Goal: Information Seeking & Learning: Learn about a topic

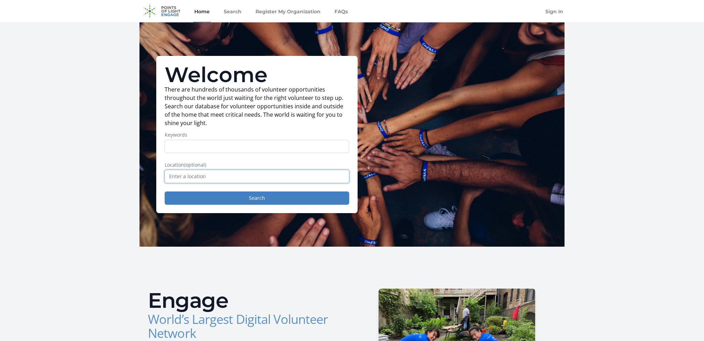
click at [198, 178] on input "text" at bounding box center [257, 176] width 185 height 13
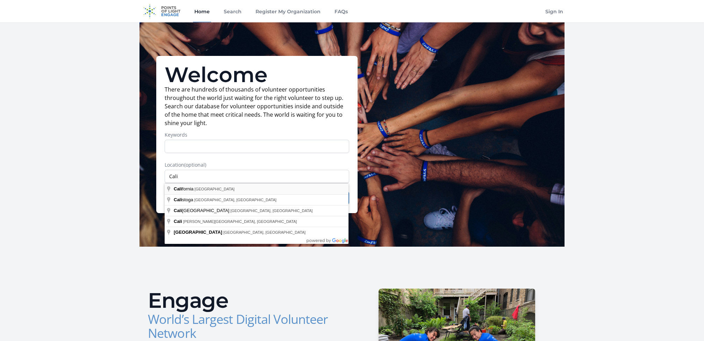
type input "[US_STATE], [GEOGRAPHIC_DATA]"
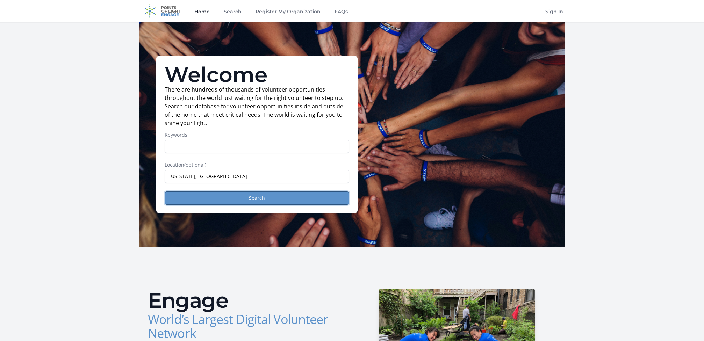
click at [258, 197] on button "Search" at bounding box center [257, 198] width 185 height 13
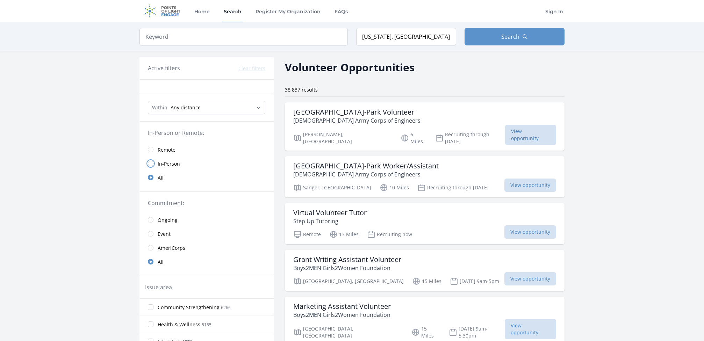
click at [152, 165] on input "radio" at bounding box center [151, 164] width 6 height 6
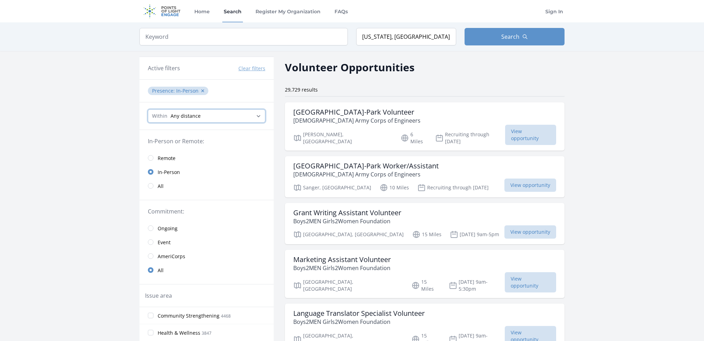
click at [239, 116] on select "Any distance , 5 Miles , 20 Miles , 50 Miles , 100 Miles" at bounding box center [206, 115] width 117 height 13
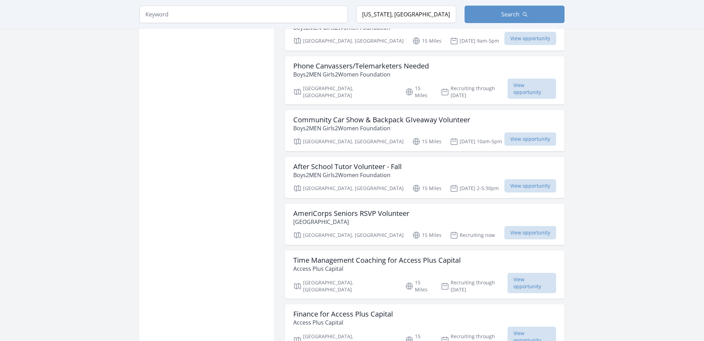
scroll to position [852, 0]
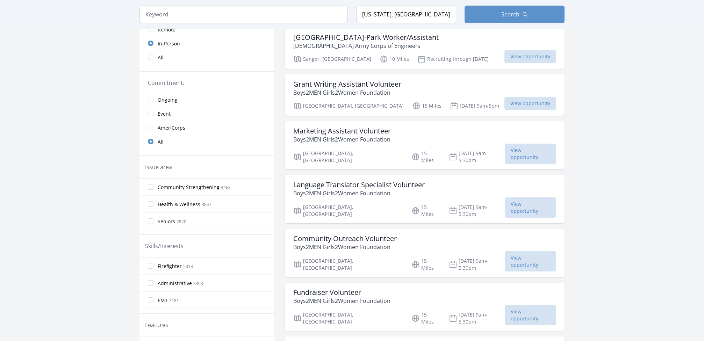
scroll to position [13, 0]
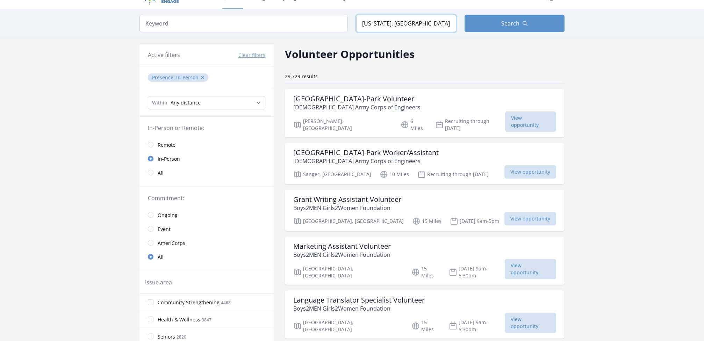
click at [411, 24] on input "California, USA" at bounding box center [406, 23] width 100 height 17
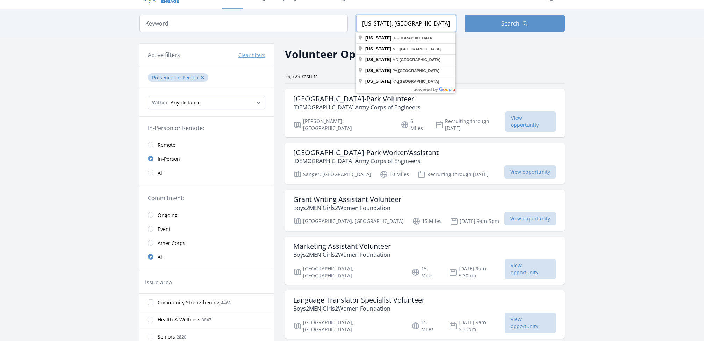
click at [410, 24] on input "California, USA" at bounding box center [406, 23] width 100 height 17
drag, startPoint x: 410, startPoint y: 24, endPoint x: 335, endPoint y: 25, distance: 74.8
click at [337, 26] on form "Keyword Location California, USA Search" at bounding box center [352, 23] width 425 height 17
type input "Campbell, CA, USA"
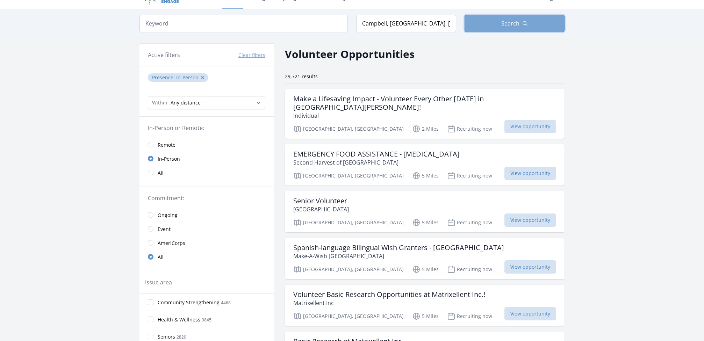
click at [508, 28] on button "Search" at bounding box center [515, 23] width 100 height 17
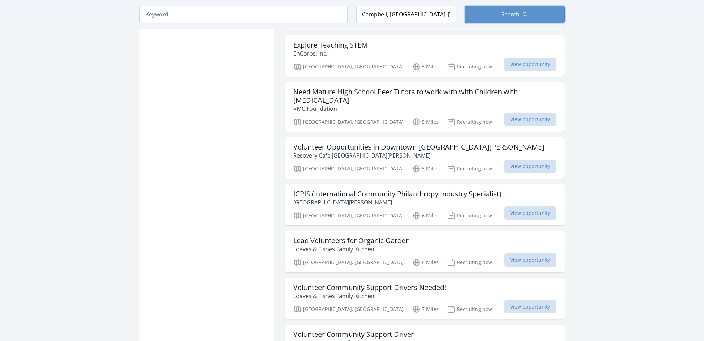
scroll to position [713, 0]
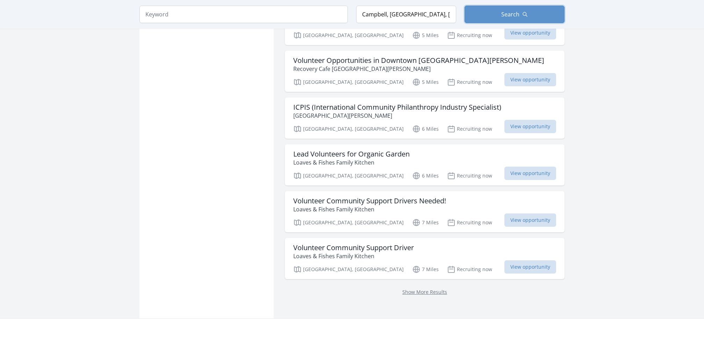
scroll to position [817, 0]
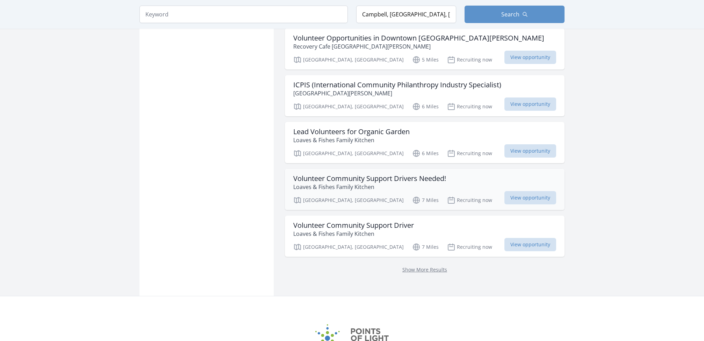
click at [357, 174] on h3 "Volunteer Community Support Drivers Needed!" at bounding box center [369, 178] width 153 height 8
click at [419, 266] on link "Show More Results" at bounding box center [424, 269] width 45 height 7
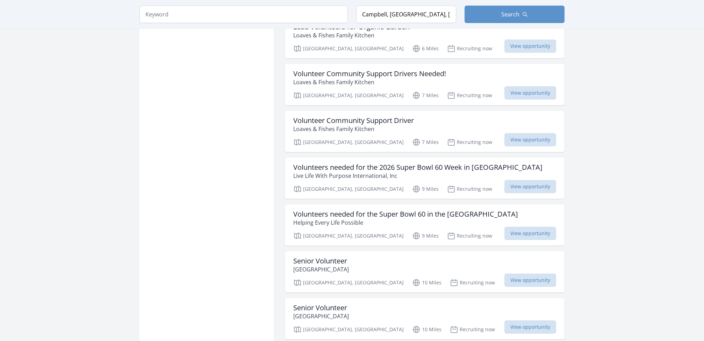
scroll to position [957, 0]
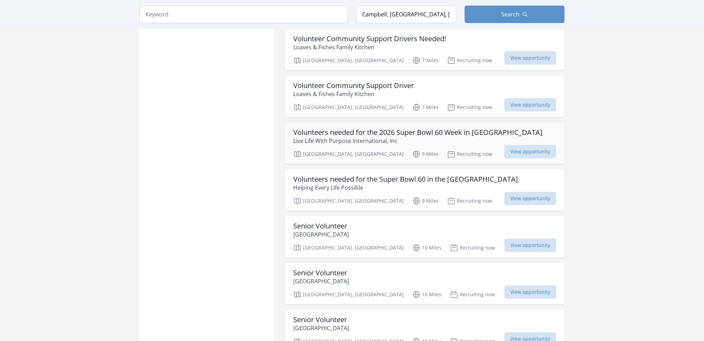
click at [370, 128] on h3 "Volunteers needed for the 2026 Super Bowl 60 Week in Bay Area" at bounding box center [417, 132] width 249 height 8
click at [346, 175] on h3 "Volunteers needed for the Super Bowl 60 in the [GEOGRAPHIC_DATA]" at bounding box center [405, 179] width 225 height 8
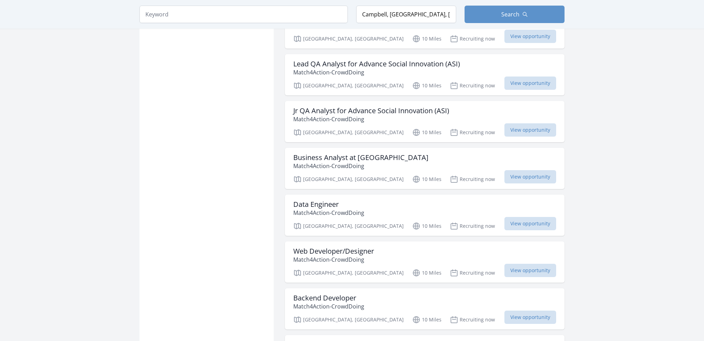
scroll to position [1342, 0]
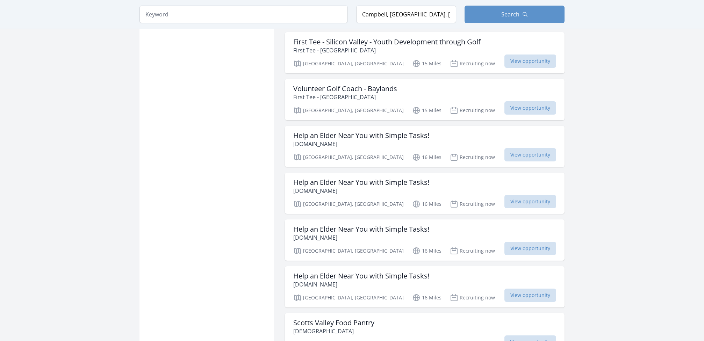
scroll to position [2461, 0]
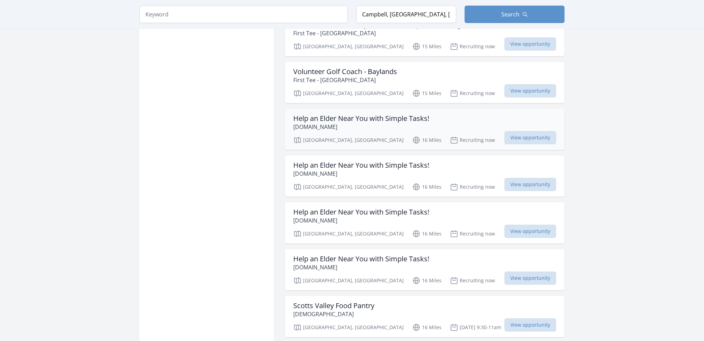
click at [362, 114] on h3 "Help an Elder Near You with Simple Tasks!" at bounding box center [361, 118] width 136 height 8
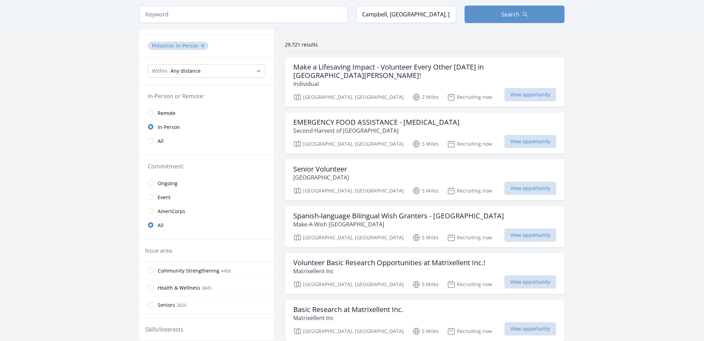
scroll to position [0, 0]
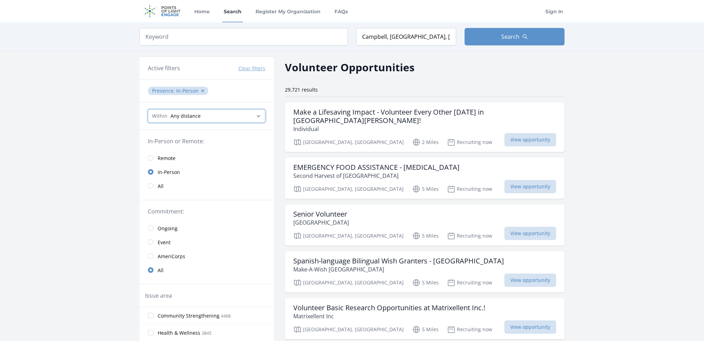
click at [257, 120] on select "Any distance , 5 Miles , 20 Miles , 50 Miles , 100 Miles" at bounding box center [206, 115] width 117 height 13
select select "32186"
click at [148, 109] on select "Any distance , 5 Miles , 20 Miles , 50 Miles , 100 Miles" at bounding box center [206, 115] width 117 height 13
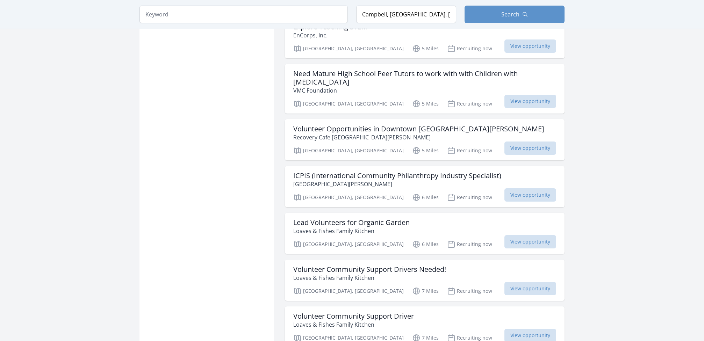
scroll to position [769, 0]
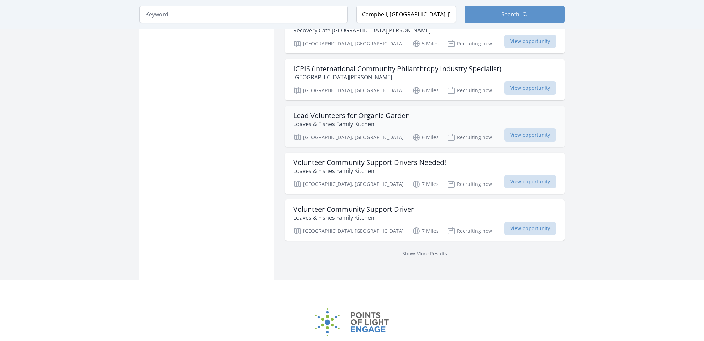
scroll to position [839, 0]
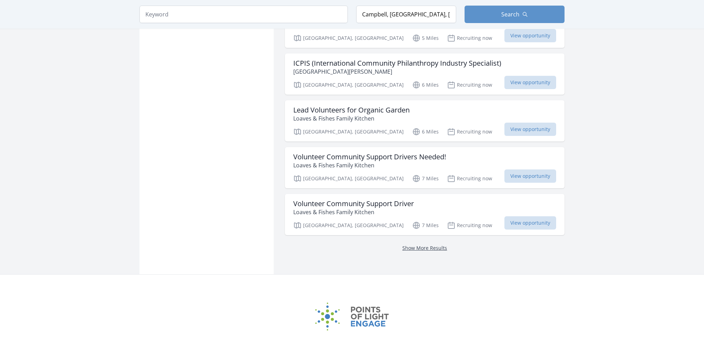
click at [433, 245] on link "Show More Results" at bounding box center [424, 248] width 45 height 7
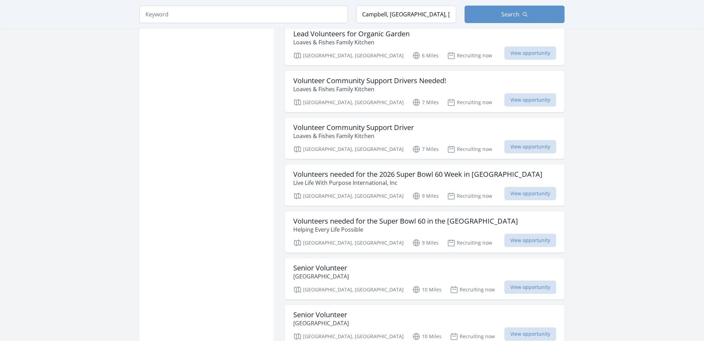
scroll to position [979, 0]
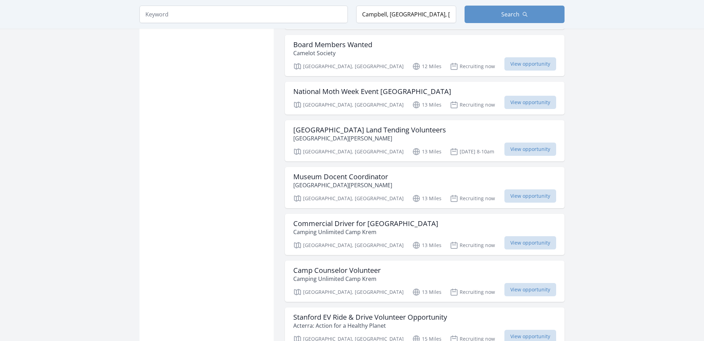
scroll to position [2136, 0]
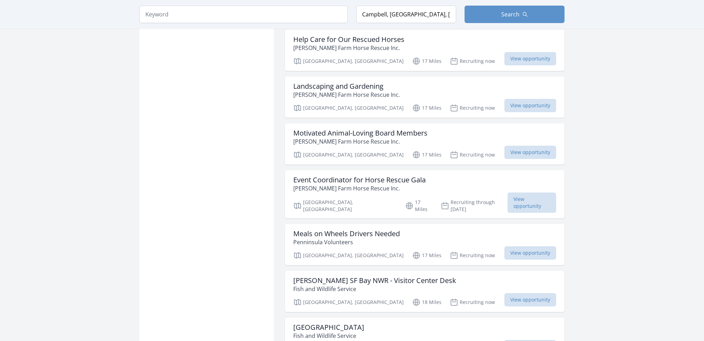
scroll to position [3535, 0]
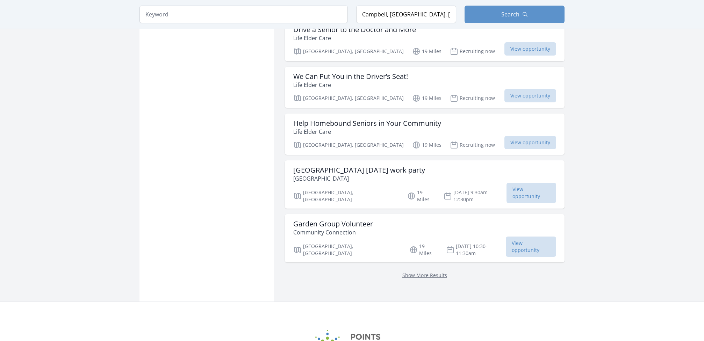
scroll to position [4584, 0]
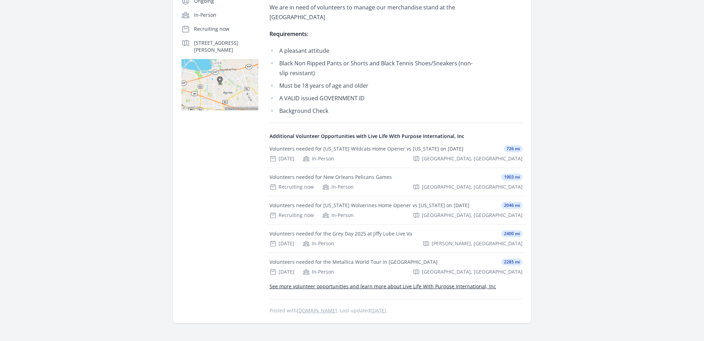
scroll to position [175, 0]
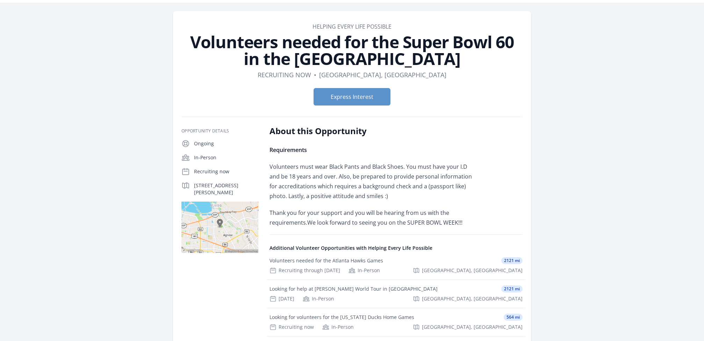
scroll to position [35, 0]
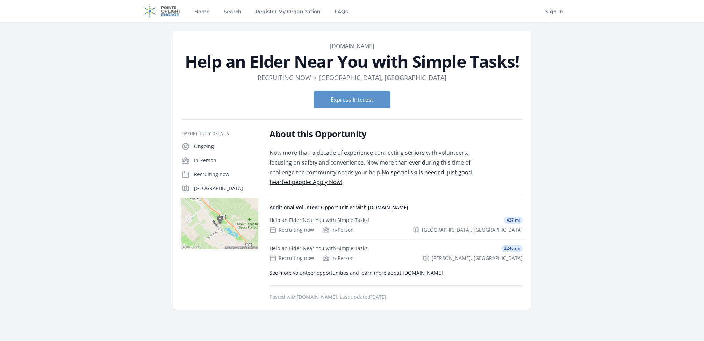
drag, startPoint x: 387, startPoint y: 46, endPoint x: 324, endPoint y: 48, distance: 63.0
click at [324, 48] on dd "ElderHelpers.org" at bounding box center [351, 46] width 341 height 8
copy link "ElderHelpers.org"
